Goal: Task Accomplishment & Management: Use online tool/utility

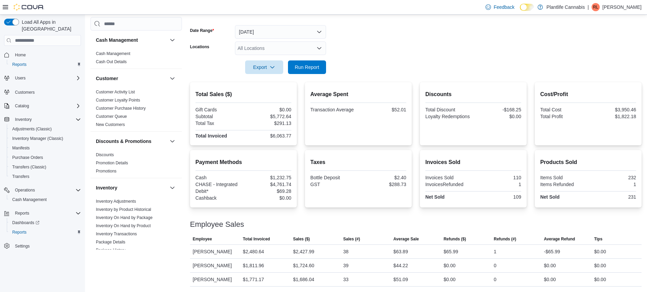
scroll to position [310, 0]
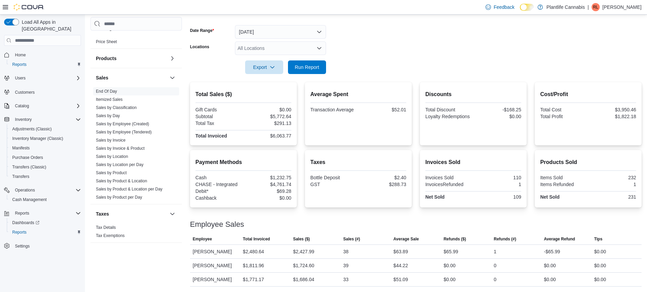
click at [313, 74] on div at bounding box center [415, 78] width 451 height 8
click at [307, 68] on span "Run Report" at bounding box center [307, 67] width 24 height 7
click at [305, 68] on span "Run Report" at bounding box center [307, 67] width 24 height 7
click at [310, 249] on div "$2,427.99" at bounding box center [303, 252] width 21 height 8
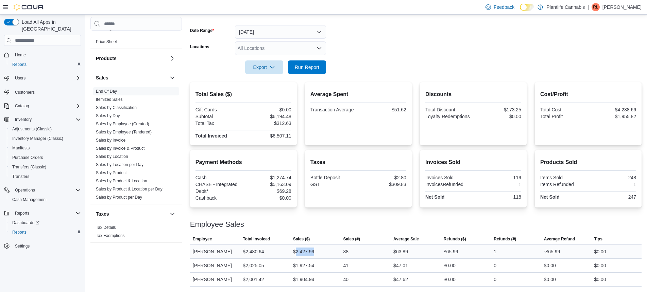
copy div "2,427.99"
click at [303, 265] on div "$1,927.54" at bounding box center [303, 266] width 21 height 8
copy div "1,927.54"
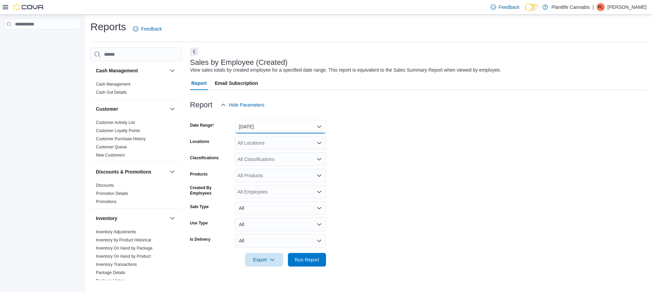
click at [298, 125] on button "Yesterday" at bounding box center [280, 127] width 91 height 14
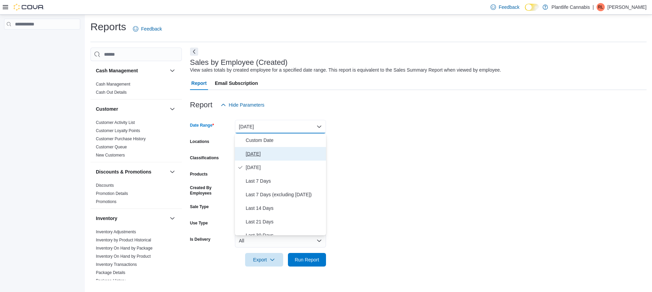
click at [249, 148] on button "Today" at bounding box center [280, 154] width 91 height 14
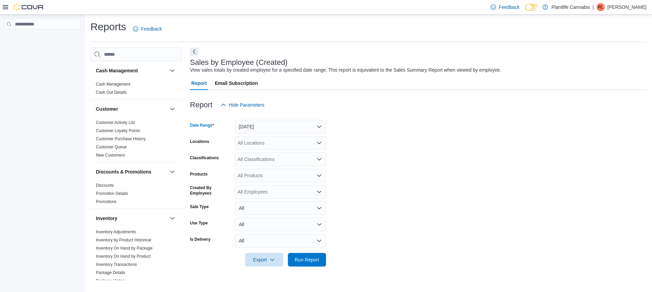
click at [267, 163] on div "All Classifications" at bounding box center [280, 160] width 91 height 14
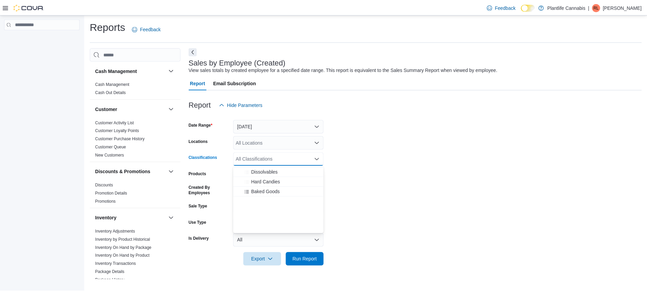
scroll to position [97, 0]
click at [270, 171] on span "Accessory Group" at bounding box center [267, 172] width 36 height 7
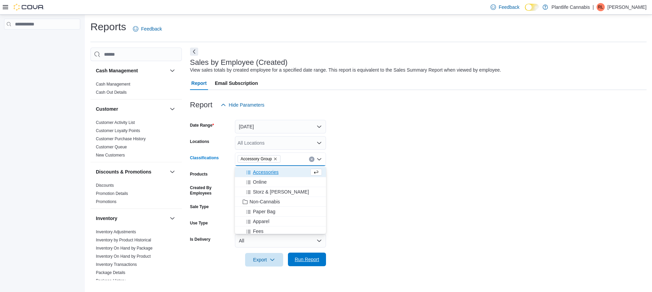
click at [311, 258] on span "Run Report" at bounding box center [307, 259] width 24 height 7
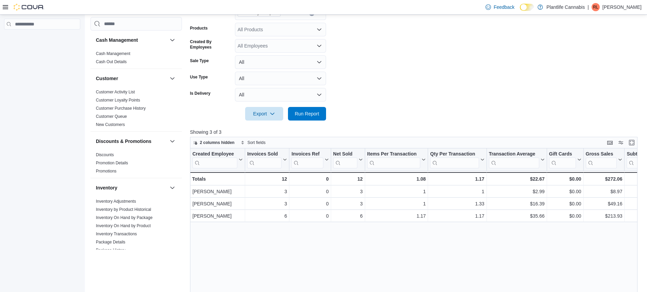
scroll to position [169, 0]
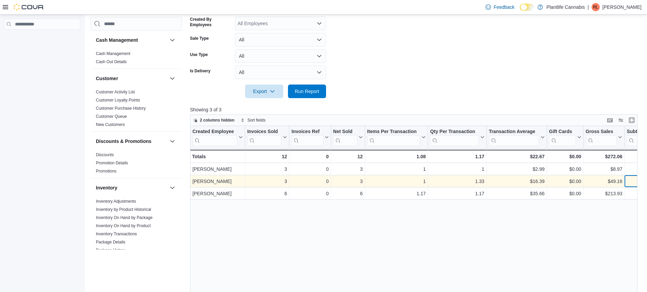
click at [633, 184] on div "$49.16" at bounding box center [641, 181] width 30 height 8
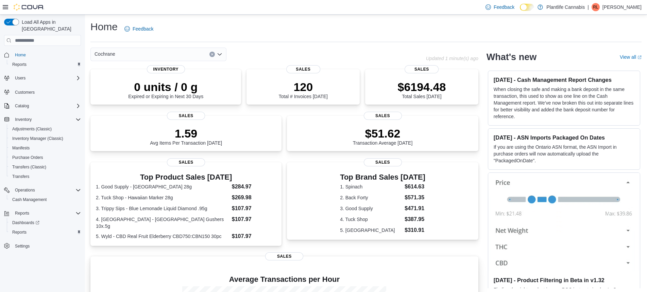
scroll to position [112, 0]
